Goal: Task Accomplishment & Management: Use online tool/utility

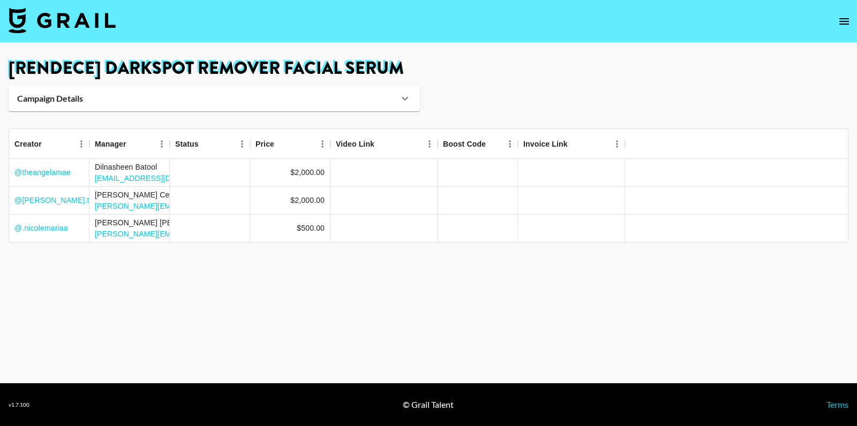
click at [843, 26] on icon "open drawer" at bounding box center [844, 21] width 13 height 13
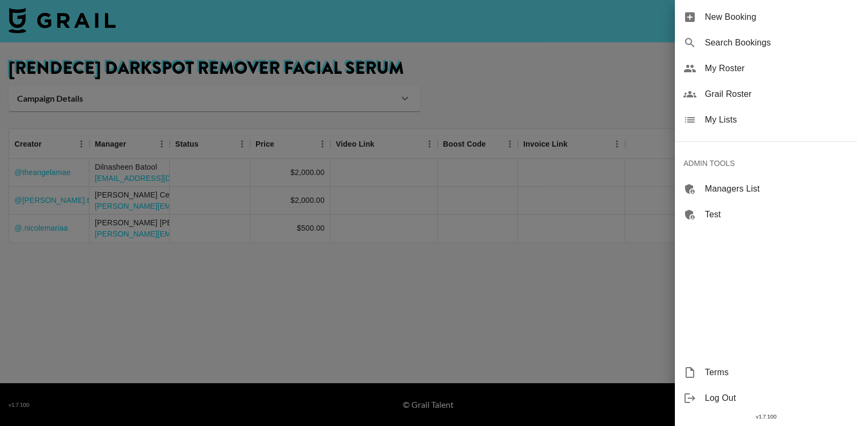
click at [764, 50] on div "Search Bookings" at bounding box center [766, 43] width 182 height 26
select select "id"
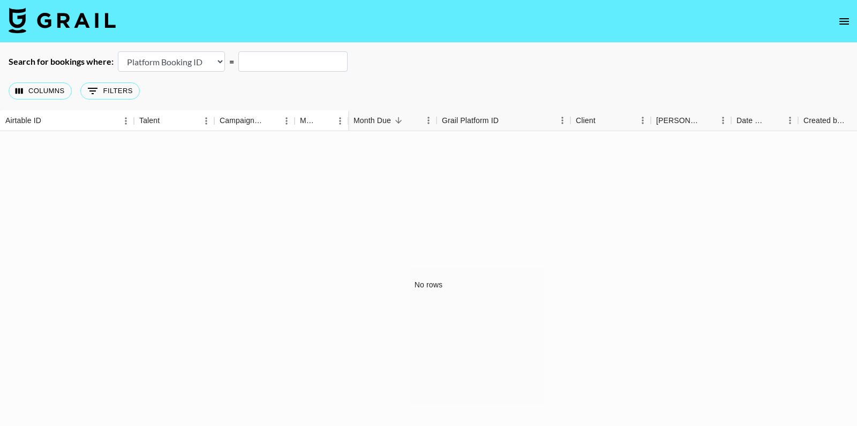
click at [266, 50] on main "Search for bookings where: Airtable Booking ID Platform Booking ID Platform Cam…" at bounding box center [428, 240] width 857 height 395
click at [266, 54] on input "text" at bounding box center [292, 61] width 109 height 20
paste input "rec4DPoOsCyXNX9wl"
type input "rec4DPoOsCyXNX9wl"
click at [215, 64] on select "Airtable Booking ID Platform Booking ID Platform Campaign ID" at bounding box center [171, 61] width 107 height 20
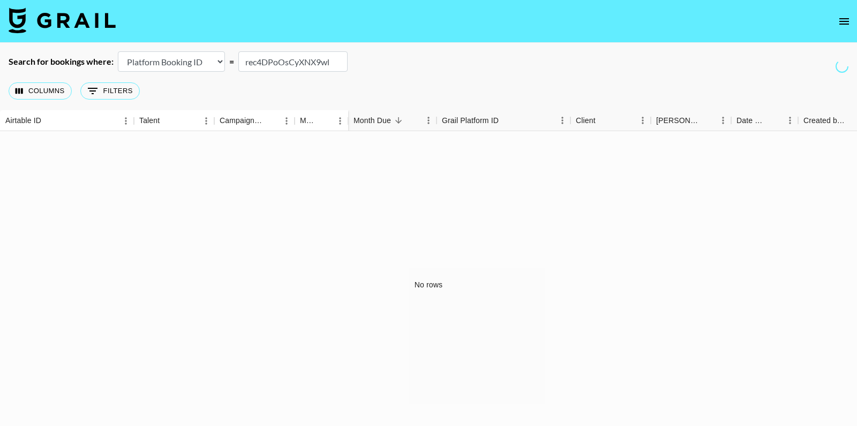
select select "airtableId"
click at [118, 51] on select "Airtable Booking ID Platform Booking ID Platform Campaign ID" at bounding box center [171, 61] width 107 height 20
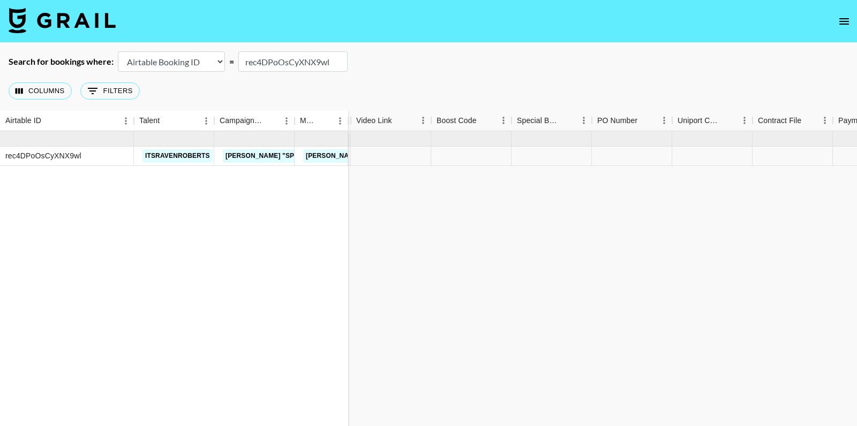
scroll to position [0, 1229]
click at [837, 155] on icon "select merge strategy" at bounding box center [835, 156] width 13 height 13
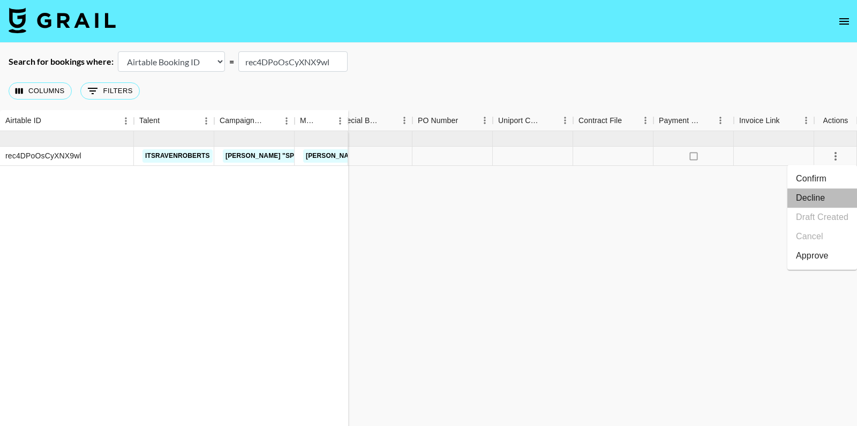
click at [824, 196] on li "Decline" at bounding box center [822, 198] width 70 height 19
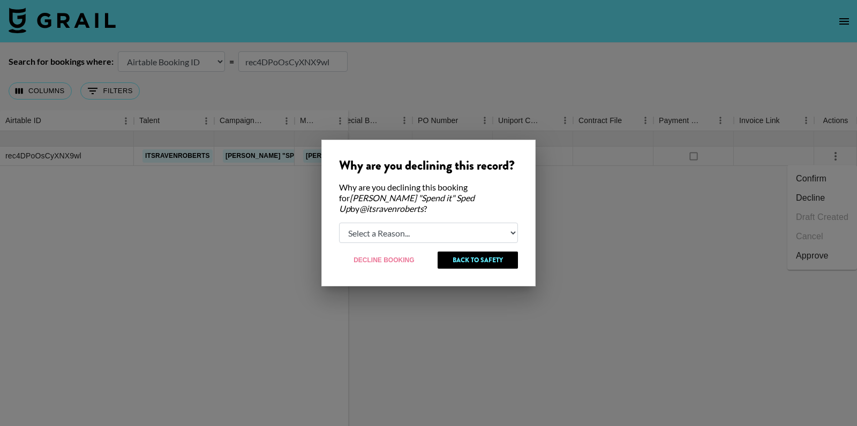
click at [450, 232] on select "Select a Reason... Relogging this deal due to a data issue The [PERSON_NAME] ca…" at bounding box center [428, 233] width 179 height 20
select select "booker_cancel"
click at [339, 223] on select "Select a Reason... Relogging this deal due to a data issue The [PERSON_NAME] ca…" at bounding box center [428, 233] width 179 height 20
click at [389, 265] on button "Decline Booking" at bounding box center [384, 260] width 90 height 17
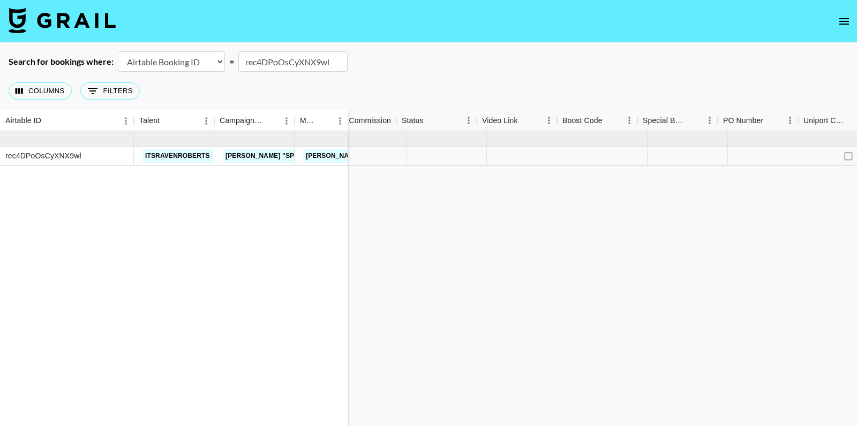
scroll to position [0, 924]
click at [299, 57] on input "rec4DPoOsCyXNX9wl" at bounding box center [292, 61] width 109 height 20
paste input "cqbIiYNUe7QIem"
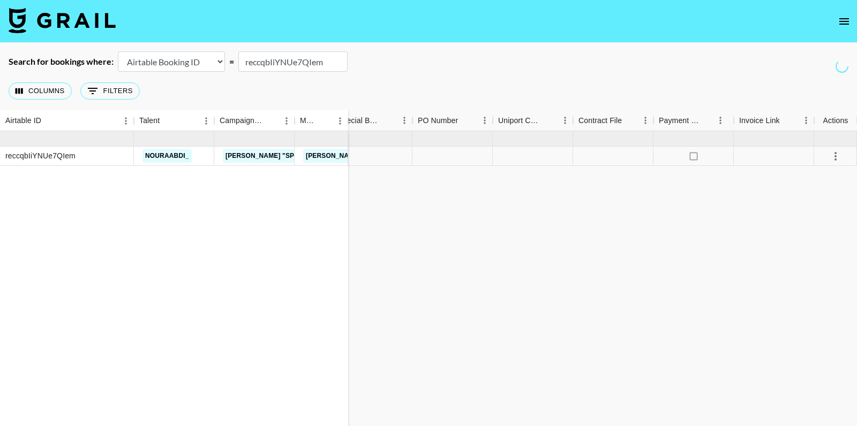
type input "reccqbIiYNUe7QIem"
click at [836, 155] on icon "select merge strategy" at bounding box center [835, 156] width 2 height 9
click at [824, 195] on li "Decline" at bounding box center [822, 198] width 70 height 19
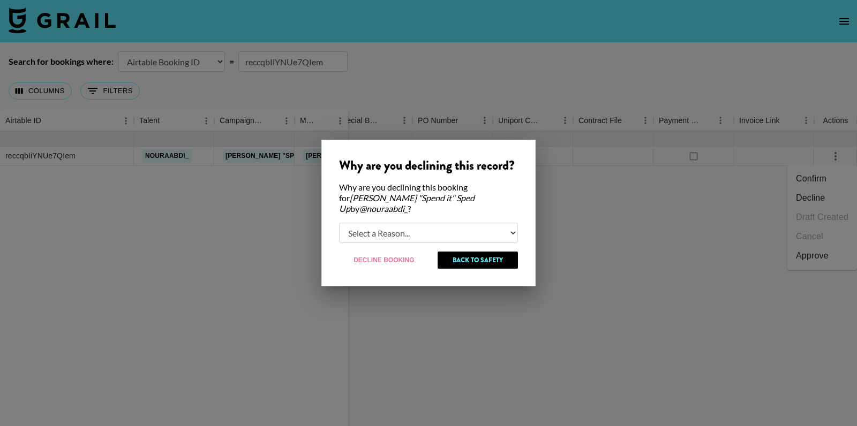
click at [420, 227] on select "Select a Reason... Relogging this deal due to a data issue The [PERSON_NAME] ca…" at bounding box center [428, 233] width 179 height 20
select select "booker_cancel"
click at [339, 223] on select "Select a Reason... Relogging this deal due to a data issue The [PERSON_NAME] ca…" at bounding box center [428, 233] width 179 height 20
click at [412, 252] on button "Decline Booking" at bounding box center [384, 260] width 91 height 17
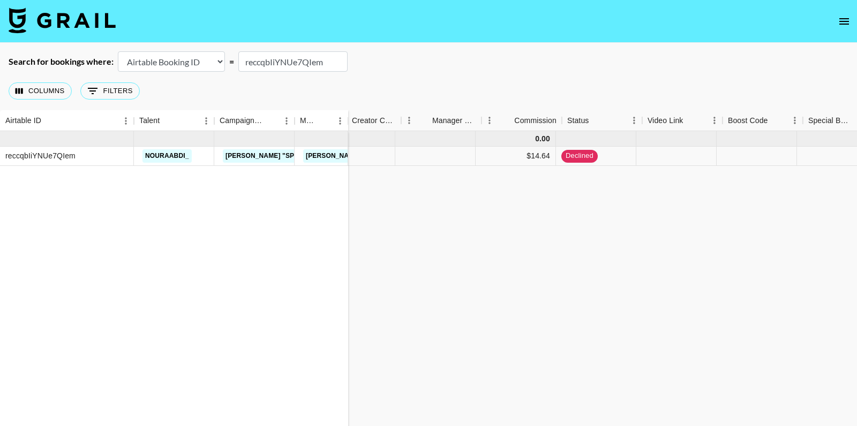
scroll to position [0, 758]
